Goal: Use online tool/utility: Utilize a website feature to perform a specific function

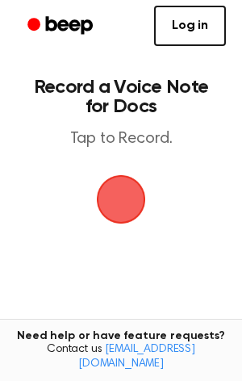
drag, startPoint x: 121, startPoint y: 194, endPoint x: 115, endPoint y: 180, distance: 15.2
click at [115, 180] on span "button" at bounding box center [121, 199] width 90 height 90
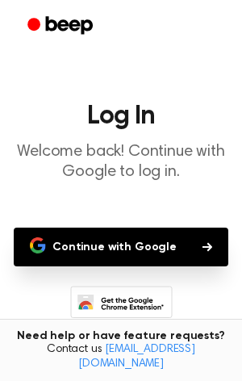
click at [131, 256] on button "Continue with Google" at bounding box center [121, 246] width 215 height 39
click at [81, 243] on button "Continue with Google" at bounding box center [121, 246] width 215 height 39
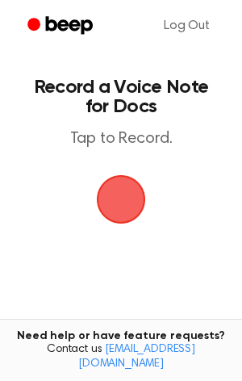
click at [109, 212] on span "button" at bounding box center [121, 199] width 89 height 89
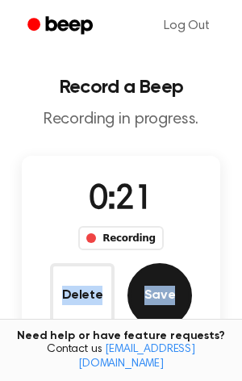
drag, startPoint x: 175, startPoint y: 253, endPoint x: 175, endPoint y: 288, distance: 34.7
click at [175, 288] on div "0:21 Recording Delete Save" at bounding box center [121, 251] width 198 height 152
click at [175, 288] on button "Save" at bounding box center [159, 295] width 65 height 65
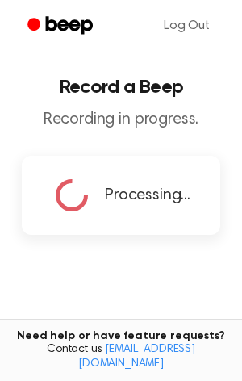
copy div "Delete Save"
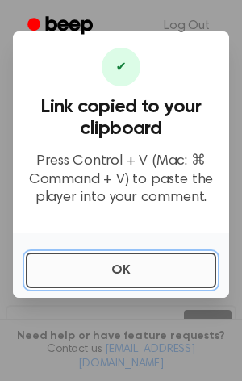
click at [76, 275] on button "OK" at bounding box center [121, 269] width 190 height 35
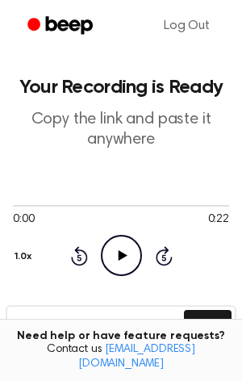
click at [125, 256] on icon at bounding box center [122, 255] width 9 height 10
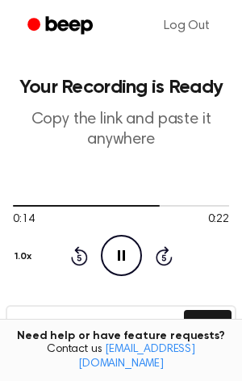
click at [76, 255] on icon "Rewind 5 seconds" at bounding box center [79, 255] width 18 height 21
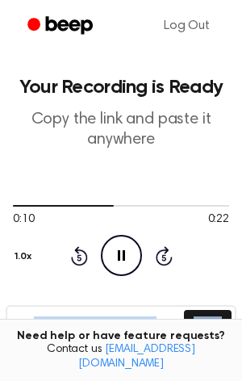
click at [76, 255] on icon "Rewind 5 seconds" at bounding box center [79, 255] width 18 height 21
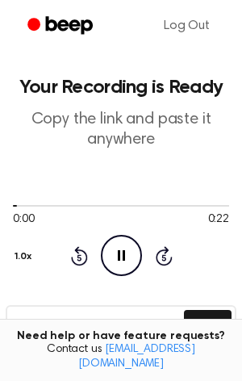
click at [76, 255] on icon "Rewind 5 seconds" at bounding box center [79, 255] width 18 height 21
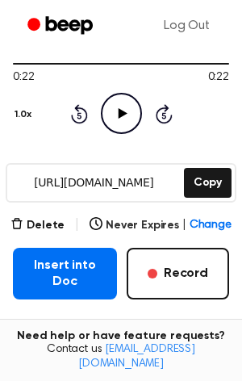
scroll to position [163, 0]
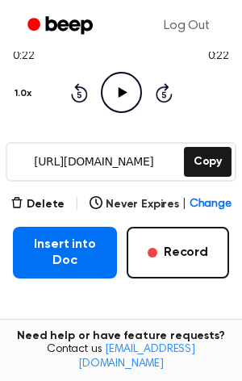
click at [219, 178] on div "[URL][DOMAIN_NAME] Copy" at bounding box center [121, 162] width 231 height 40
drag, startPoint x: 203, startPoint y: 156, endPoint x: 240, endPoint y: 133, distance: 43.9
click at [227, 142] on div "[URL][DOMAIN_NAME] Copy" at bounding box center [121, 162] width 231 height 40
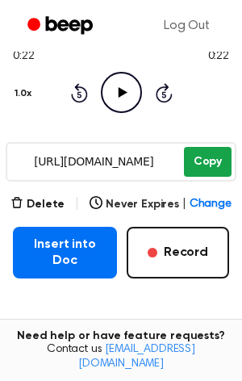
click at [192, 167] on button "Copy" at bounding box center [208, 162] width 48 height 30
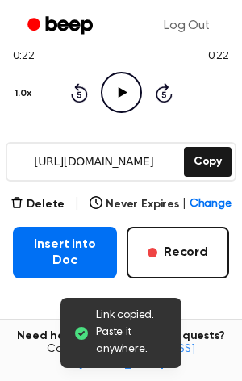
click at [232, 172] on div "[URL][DOMAIN_NAME] Copy" at bounding box center [121, 162] width 231 height 40
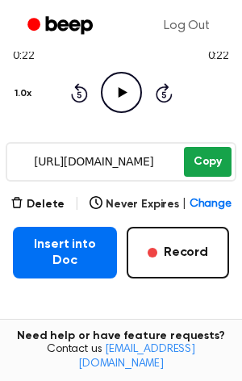
click at [195, 152] on button "Copy" at bounding box center [208, 162] width 48 height 30
click at [203, 173] on button "Copy" at bounding box center [208, 162] width 48 height 30
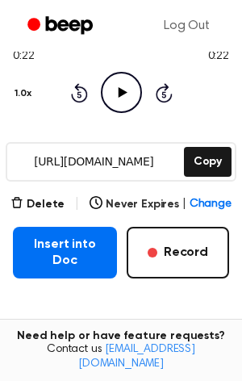
click at [85, 163] on input "[URL][DOMAIN_NAME]" at bounding box center [93, 162] width 173 height 36
click at [26, 163] on main "Your Recording is Ready Copy the link and paste it anywhere 0:22 0:22 Your brow…" at bounding box center [121, 166] width 242 height 658
click at [65, 92] on div "0:22 0:22 Your browser does not support the [object Object] element. 1.0x Rewin…" at bounding box center [121, 73] width 216 height 77
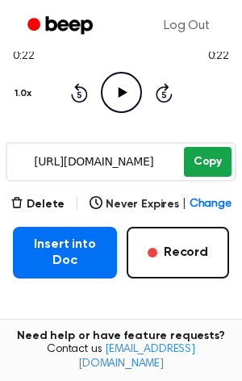
click at [204, 165] on button "Copy" at bounding box center [208, 162] width 48 height 30
